Goal: Find specific page/section: Find specific page/section

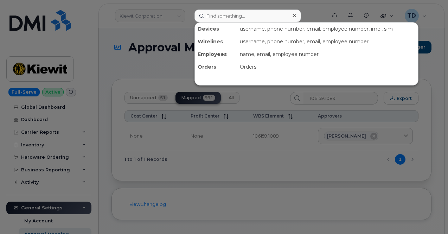
scroll to position [35, 0]
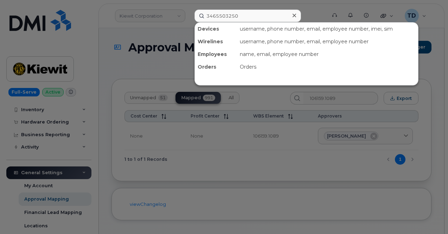
type input "3465503250"
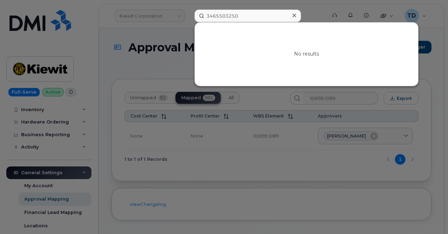
click at [295, 16] on icon at bounding box center [295, 16] width 4 height 4
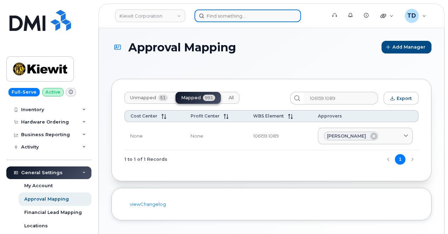
click at [216, 17] on input at bounding box center [248, 16] width 107 height 13
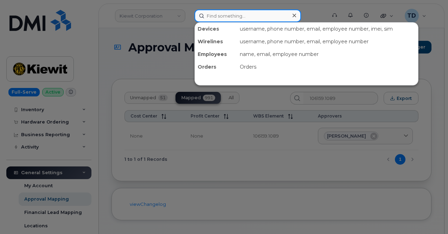
paste input "3465503250"
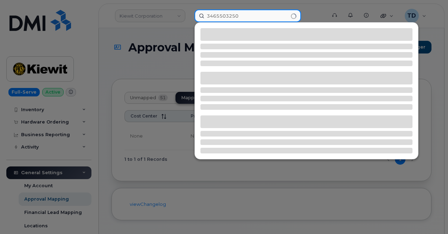
type input "3465503250"
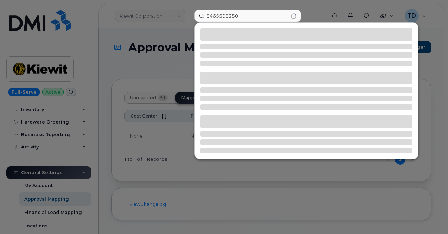
click at [176, 18] on div at bounding box center [224, 117] width 448 height 234
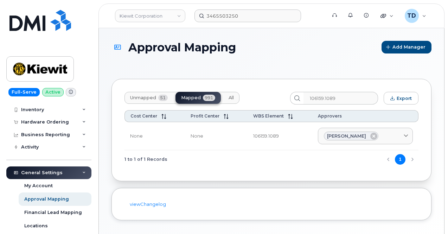
click at [176, 18] on link "Kiewit Corporation" at bounding box center [150, 16] width 70 height 13
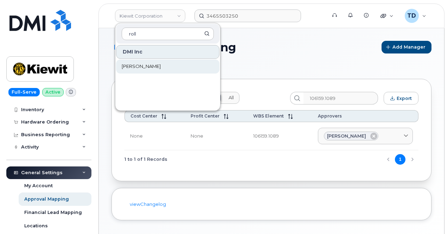
type input "roll"
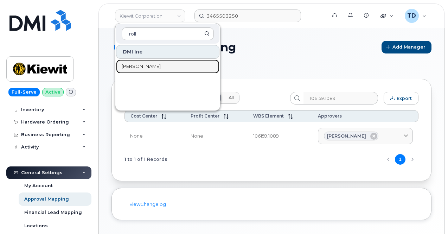
drag, startPoint x: 165, startPoint y: 69, endPoint x: 170, endPoint y: 62, distance: 8.7
click at [165, 69] on link "[PERSON_NAME]" at bounding box center [167, 66] width 103 height 14
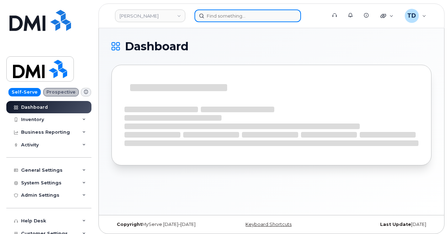
click at [239, 14] on input at bounding box center [248, 16] width 107 height 13
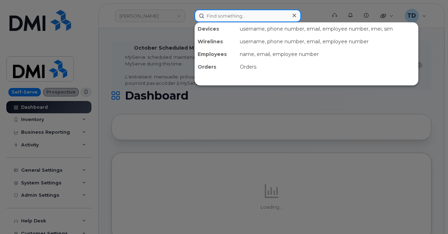
paste input "3465503250"
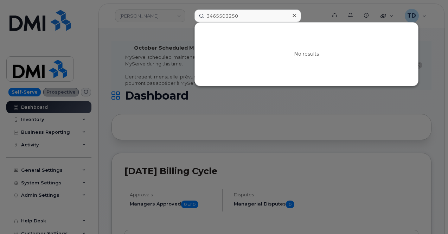
click at [150, 61] on div at bounding box center [224, 117] width 448 height 234
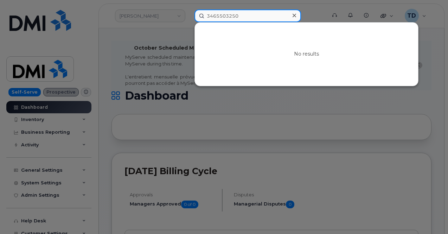
drag, startPoint x: 232, startPoint y: 18, endPoint x: 187, endPoint y: 21, distance: 45.9
click at [189, 21] on div "3465503250 No results" at bounding box center [258, 16] width 139 height 13
paste input "Christopher Hernandez"
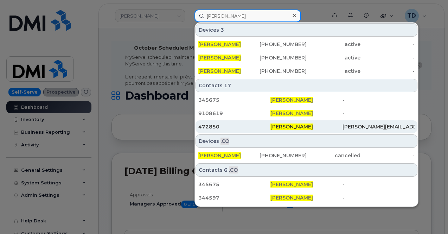
type input "Christopher Hernandez"
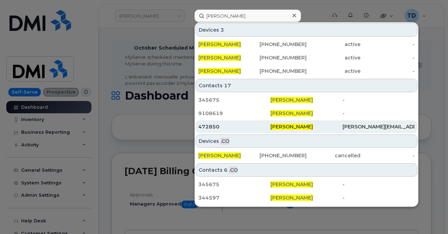
click at [313, 127] on span "Christopher Hernandez" at bounding box center [292, 127] width 43 height 6
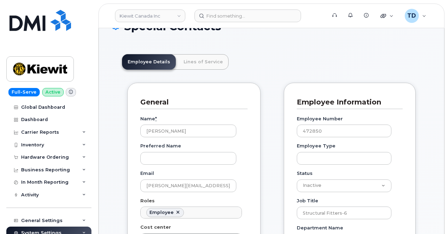
scroll to position [70, 0]
click at [175, 15] on link "Kiewit Canada Inc" at bounding box center [150, 16] width 70 height 13
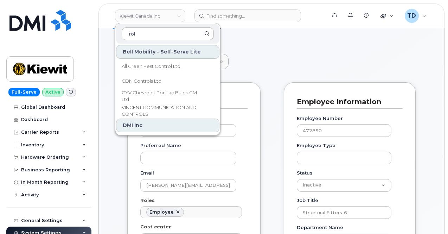
type input "roll"
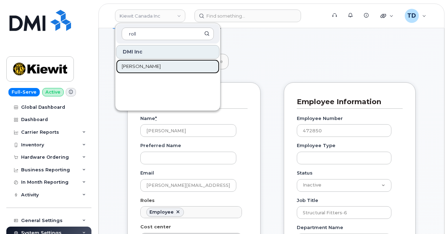
click at [164, 64] on link "[PERSON_NAME]" at bounding box center [167, 66] width 103 height 14
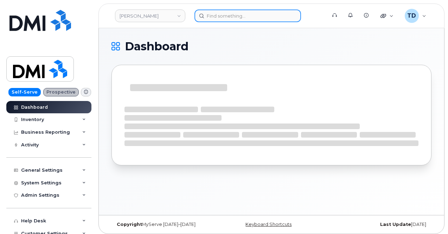
click at [238, 13] on input at bounding box center [248, 16] width 107 height 13
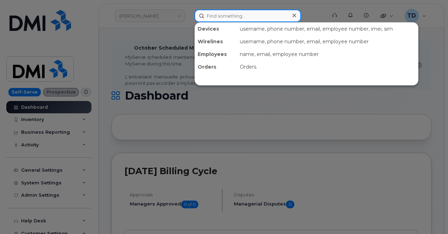
paste input "Christopher Hernandez"
type input "Christopher Hernandez"
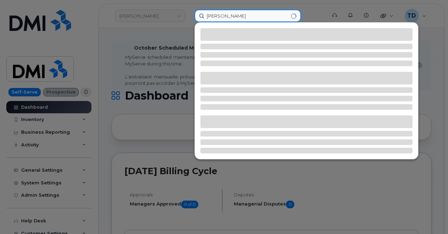
drag, startPoint x: 264, startPoint y: 14, endPoint x: 115, endPoint y: 16, distance: 149.6
click at [189, 16] on div "Christopher Hernandez" at bounding box center [258, 16] width 139 height 13
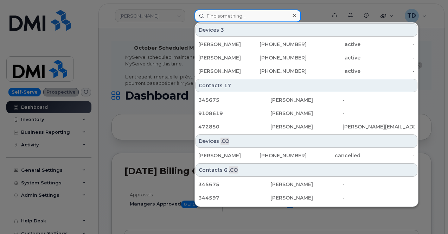
click at [251, 19] on input at bounding box center [248, 16] width 107 height 13
paste input "Christopher.hernand1@pestdefense.com"
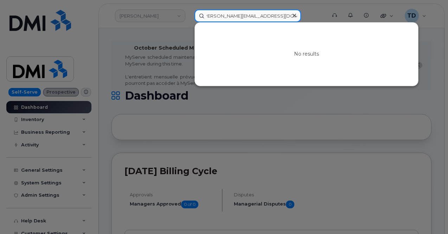
type input "Christopher.hernand1@pestdefense.com"
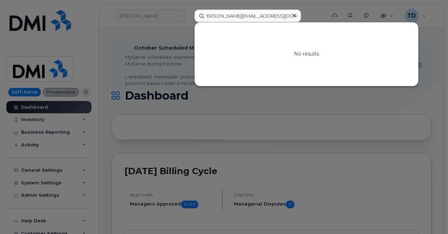
click at [294, 14] on icon at bounding box center [295, 16] width 4 height 4
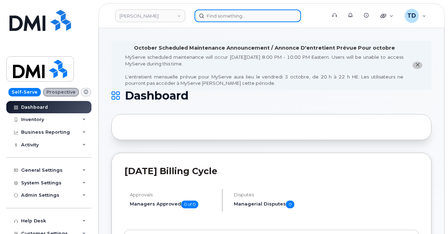
click at [253, 20] on input at bounding box center [248, 16] width 107 height 13
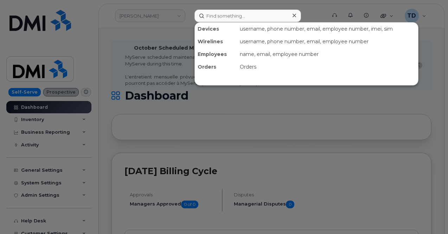
click at [171, 55] on div at bounding box center [224, 117] width 448 height 234
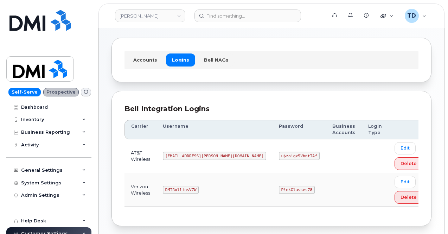
scroll to position [59, 0]
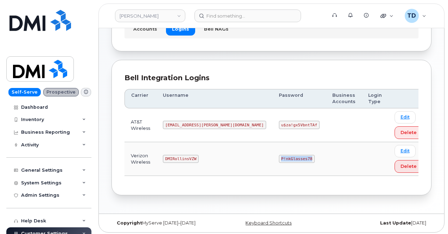
drag, startPoint x: 237, startPoint y: 158, endPoint x: 268, endPoint y: 161, distance: 30.4
click at [279, 161] on code "P!nkGlasses78" at bounding box center [297, 159] width 36 height 8
copy code "P!nkGlasses78"
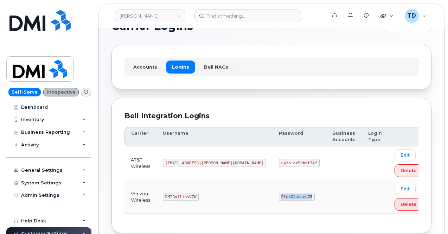
scroll to position [0, 0]
